Goal: Register for event/course

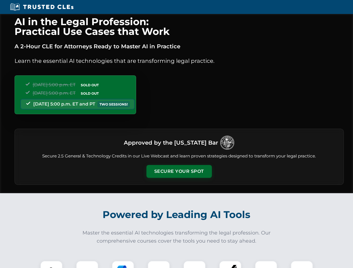
click at [179, 171] on button "Secure Your Spot" at bounding box center [178, 171] width 65 height 13
click at [51, 264] on img at bounding box center [51, 272] width 16 height 16
click at [87, 264] on div at bounding box center [87, 272] width 22 height 22
